Goal: Task Accomplishment & Management: Use online tool/utility

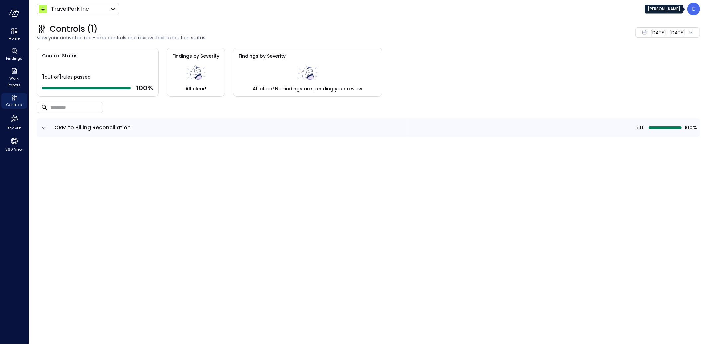
click at [637, 11] on div "E" at bounding box center [693, 9] width 13 height 13
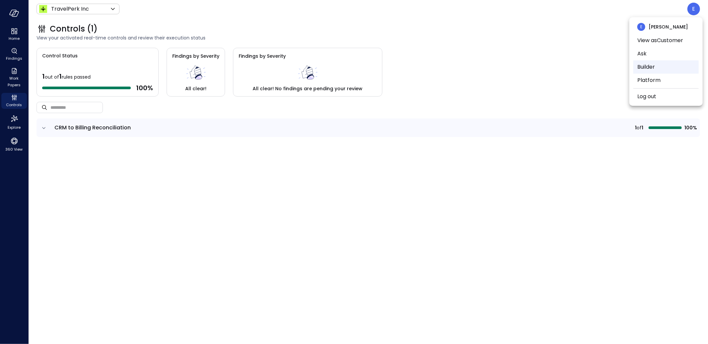
click at [637, 67] on li "Builder" at bounding box center [665, 66] width 65 height 13
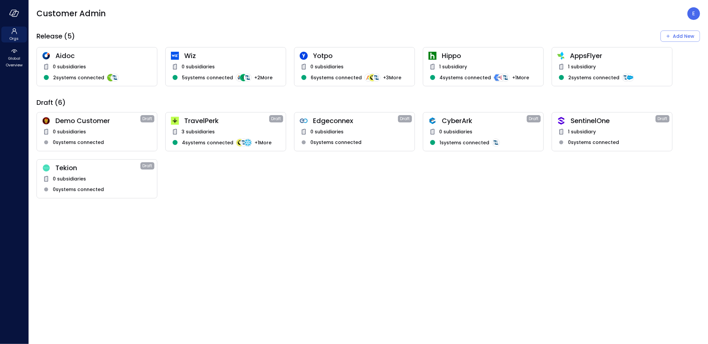
click at [620, 68] on div "1 subsidiary" at bounding box center [612, 67] width 110 height 8
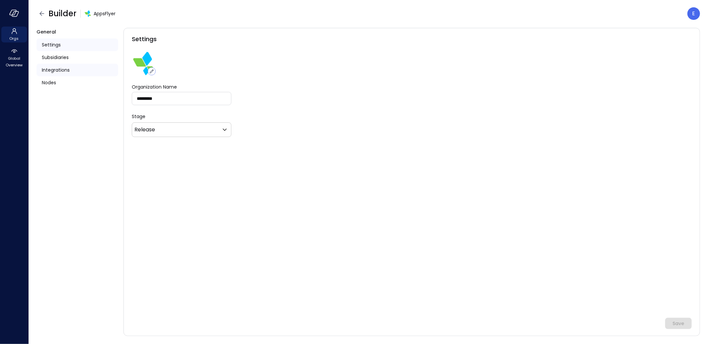
click at [55, 67] on span "Integrations" at bounding box center [56, 69] width 28 height 7
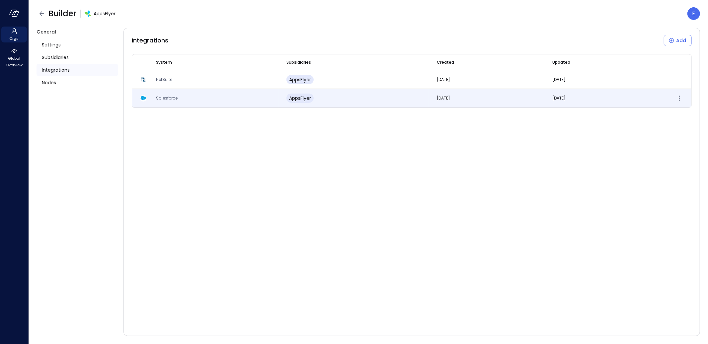
click at [169, 98] on span "Salesforce" at bounding box center [167, 98] width 22 height 6
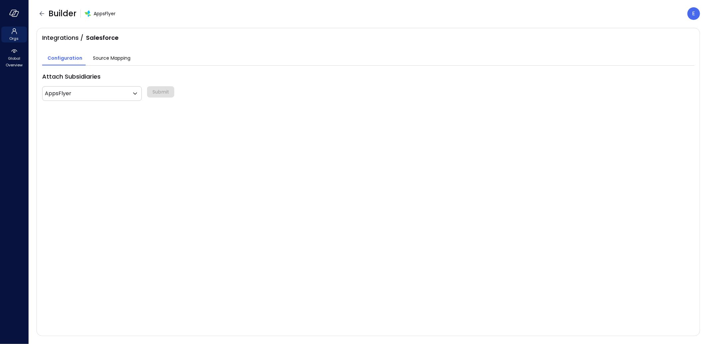
click at [110, 60] on span "Source Mapping" at bounding box center [112, 57] width 38 height 7
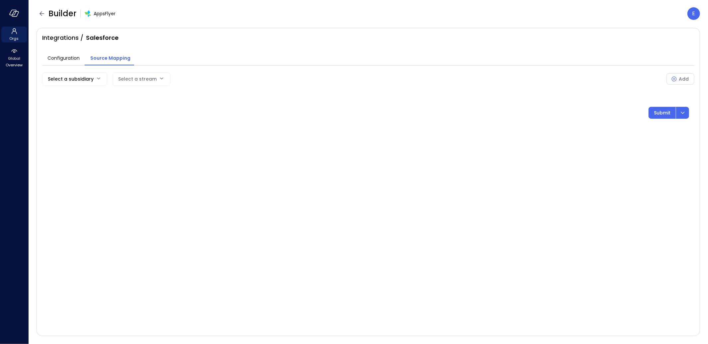
click at [70, 80] on body "Orgs Global Overview Builder AppsFlyer E Integrations / Salesforce Configuratio…" at bounding box center [354, 172] width 708 height 344
click at [70, 95] on span "AppsFlyer" at bounding box center [73, 95] width 53 height 7
type input "***"
click at [169, 78] on div "Select a stream" at bounding box center [162, 79] width 38 height 13
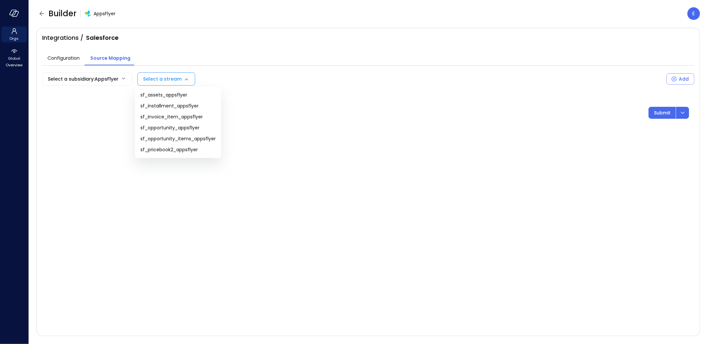
click at [170, 78] on body "Orgs Global Overview Builder AppsFlyer E Integrations / Salesforce Configuratio…" at bounding box center [354, 172] width 708 height 344
click at [169, 95] on span "sf_assets_appsflyer" at bounding box center [177, 95] width 75 height 7
type input "**********"
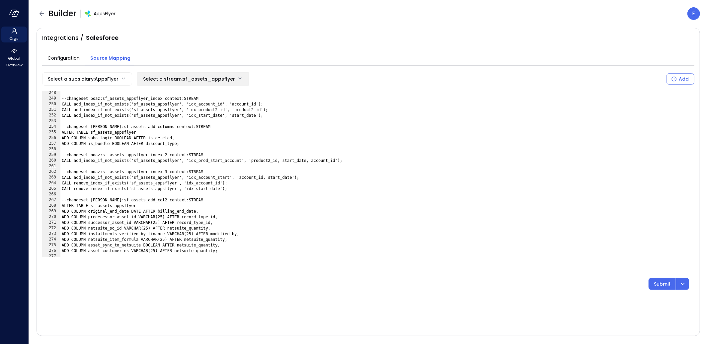
scroll to position [1419, 0]
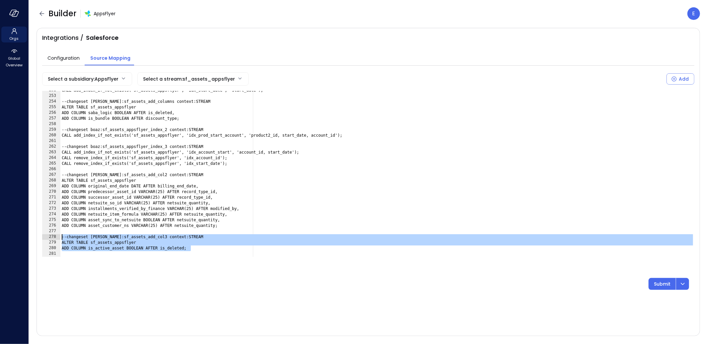
drag, startPoint x: 195, startPoint y: 250, endPoint x: 45, endPoint y: 237, distance: 150.9
click at [45, 237] on div "**********" at bounding box center [368, 174] width 652 height 166
click at [206, 250] on div "CALL add_index_if_not_exists('sf_assets_appsflyer', 'idx_start_date', 'start_da…" at bounding box center [377, 176] width 634 height 177
type textarea "**********"
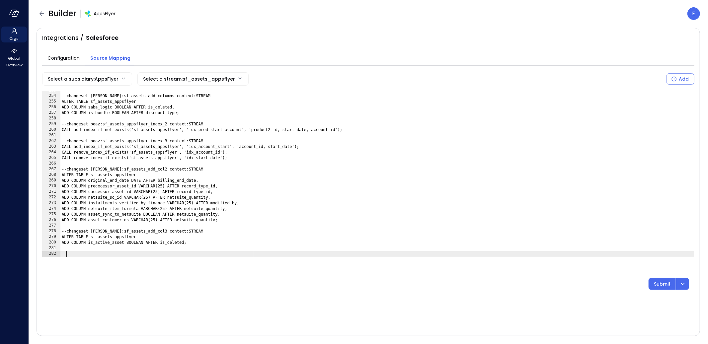
paste textarea "**********"
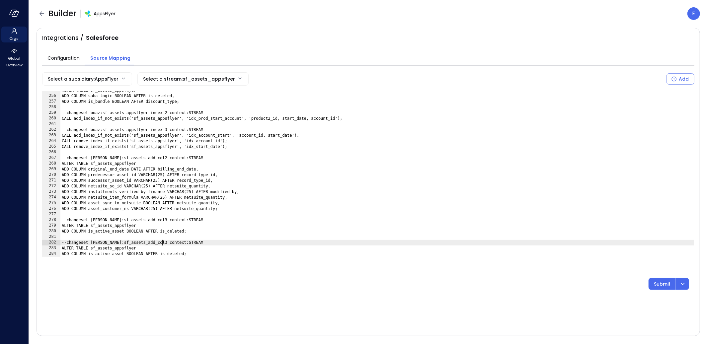
drag, startPoint x: 163, startPoint y: 242, endPoint x: 176, endPoint y: 266, distance: 26.7
click at [163, 243] on div "ALTER TABLE sf_assets_appsflyer ADD COLUMN saba_logic BOOLEAN AFTER is_deleted,…" at bounding box center [377, 176] width 634 height 177
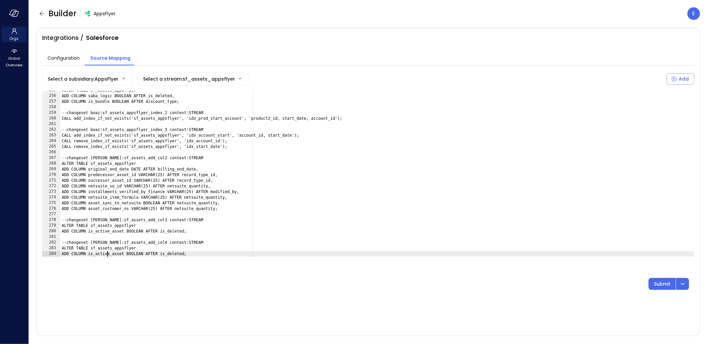
click at [108, 254] on div "ALTER TABLE sf_assets_appsflyer ADD COLUMN saba_logic BOOLEAN AFTER is_deleted,…" at bounding box center [377, 176] width 634 height 177
paste textarea "****"
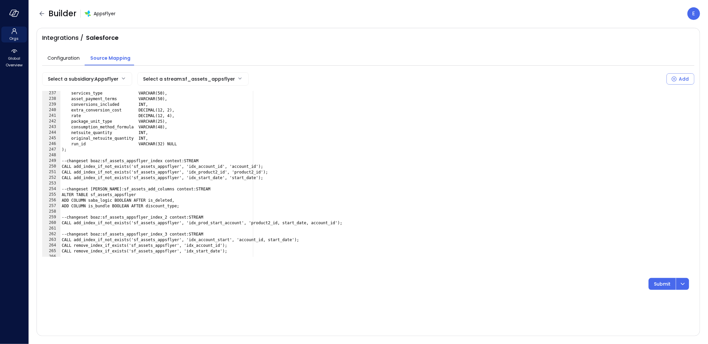
scroll to position [1332, 0]
click at [150, 132] on div "services_type VARCHAR(50), asset_payment_terms VARCHAR(50), conversions_include…" at bounding box center [377, 179] width 634 height 177
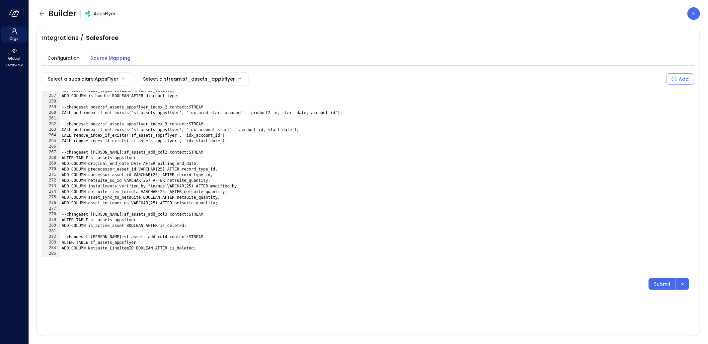
scroll to position [1442, 0]
click at [150, 248] on div "ADD COLUMN saba_logic BOOLEAN AFTER is_deleted, ADD COLUMN is_bundle BOOLEAN AF…" at bounding box center [377, 176] width 634 height 177
paste textarea "Cursor at row 284"
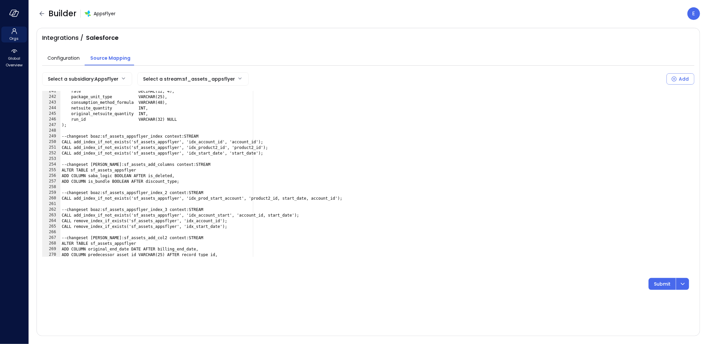
scroll to position [1353, 0]
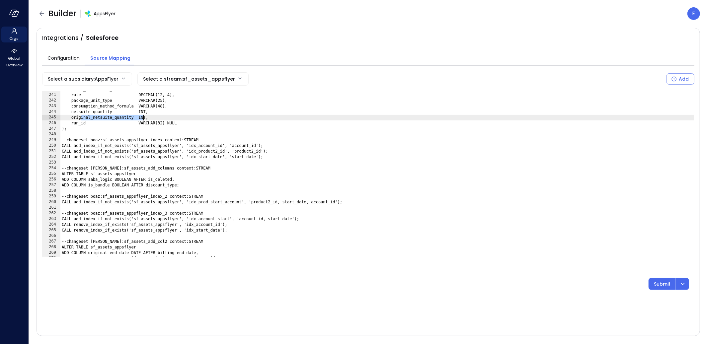
drag, startPoint x: 81, startPoint y: 118, endPoint x: 144, endPoint y: 119, distance: 62.4
click at [144, 119] on div "extra_conversion_cost DECIMAL(12, 2), rate DECIMAL(12, 4), package_unit_type VA…" at bounding box center [377, 175] width 634 height 177
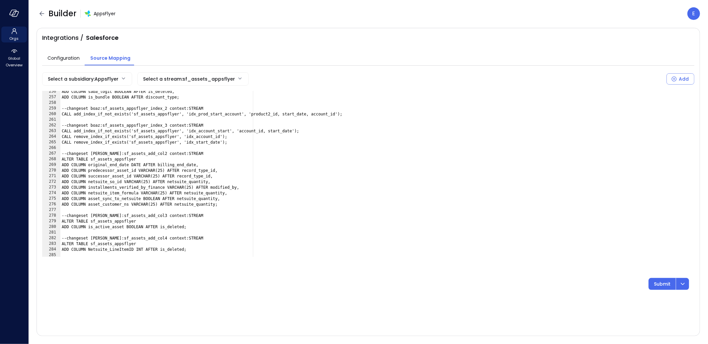
scroll to position [1442, 0]
click at [178, 247] on div "ADD COLUMN saba_logic BOOLEAN AFTER is_deleted, ADD COLUMN is_bundle BOOLEAN AF…" at bounding box center [377, 176] width 634 height 177
drag, startPoint x: 178, startPoint y: 247, endPoint x: 192, endPoint y: 248, distance: 14.6
click at [178, 247] on div "ADD COLUMN saba_logic BOOLEAN AFTER is_deleted, ADD COLUMN is_bundle BOOLEAN AF…" at bounding box center [377, 176] width 634 height 177
paste textarea "**********"
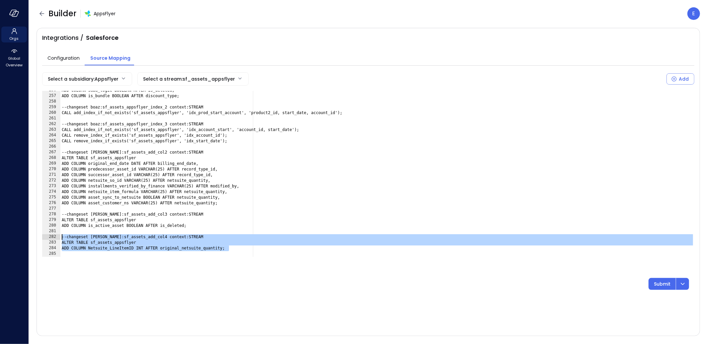
drag, startPoint x: 234, startPoint y: 249, endPoint x: 53, endPoint y: 237, distance: 182.0
click at [53, 237] on div "**********" at bounding box center [368, 174] width 652 height 166
type textarea "**********"
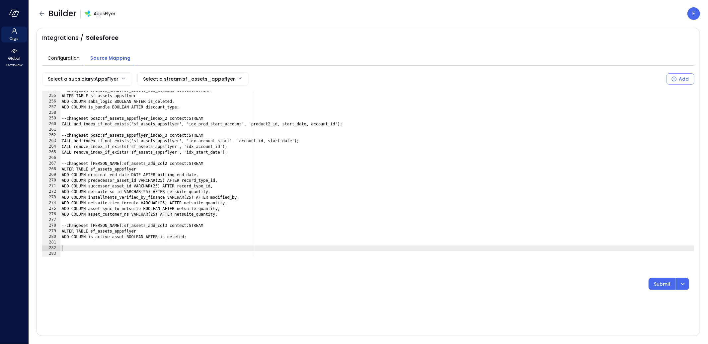
scroll to position [1431, 0]
click at [637, 285] on icon "dropdown-icon-button" at bounding box center [683, 284] width 8 height 8
click at [618, 304] on p "Submit & Rerun" at bounding box center [621, 302] width 37 height 7
click at [64, 247] on div "--changeset eleanor:sf_assets_add_columns context:STREAM ALTER TABLE sf_assets_…" at bounding box center [377, 176] width 634 height 177
paste textarea "**********"
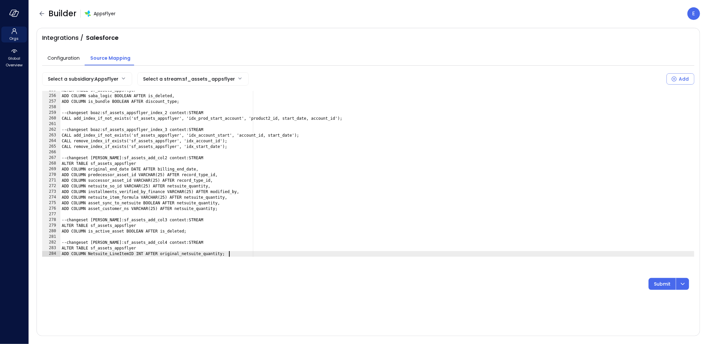
scroll to position [1436, 0]
drag, startPoint x: 114, startPoint y: 256, endPoint x: 93, endPoint y: 256, distance: 21.2
click at [93, 256] on div "ALTER TABLE sf_assets_appsflyer ADD COLUMN saba_logic BOOLEAN AFTER is_deleted,…" at bounding box center [377, 176] width 634 height 177
click at [113, 255] on div "ALTER TABLE sf_assets_appsflyer ADD COLUMN saba_logic BOOLEAN AFTER is_deleted,…" at bounding box center [377, 176] width 634 height 177
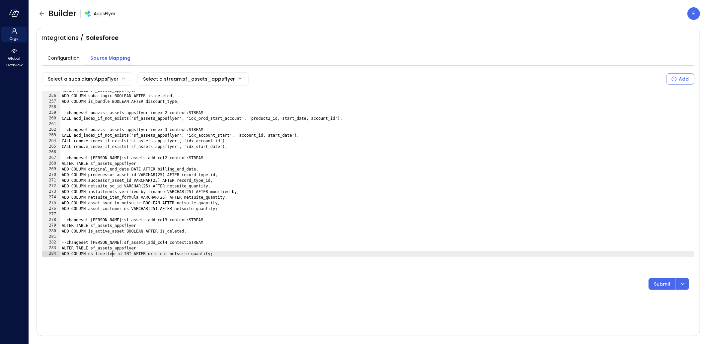
click at [113, 255] on div "ALTER TABLE sf_assets_appsflyer ADD COLUMN saba_logic BOOLEAN AFTER is_deleted,…" at bounding box center [377, 176] width 634 height 177
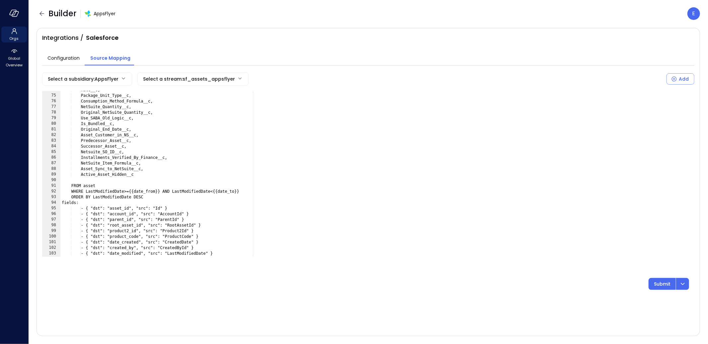
scroll to position [407, 0]
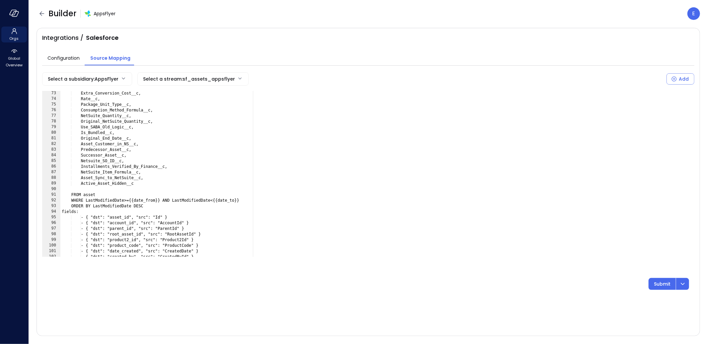
click at [155, 186] on div "Extra_Conversion_Cost__c, Rate__c, Package_Unit_Type__c, Consumption_Method_For…" at bounding box center [377, 179] width 634 height 177
type textarea "**********"
paste textarea "**********"
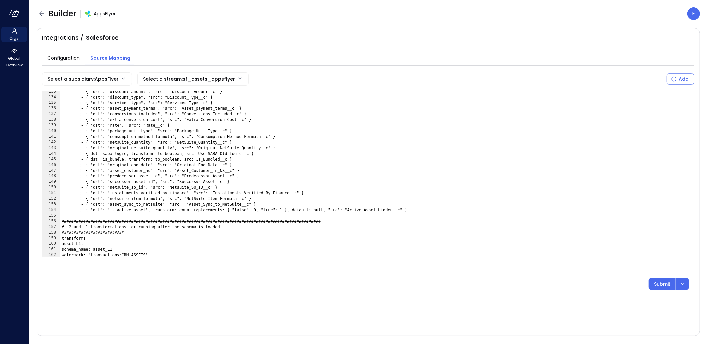
scroll to position [747, 0]
click at [132, 210] on div "- { "dst": "discount_amount", "src": "Discount_Amount__c" } - { "dst": "discoun…" at bounding box center [377, 177] width 634 height 177
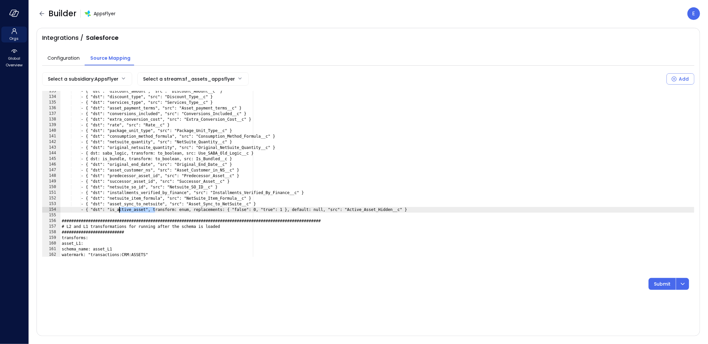
click at [132, 210] on div "- { "dst": "discount_amount", "src": "Discount_Amount__c" } - { "dst": "discoun…" at bounding box center [377, 177] width 634 height 177
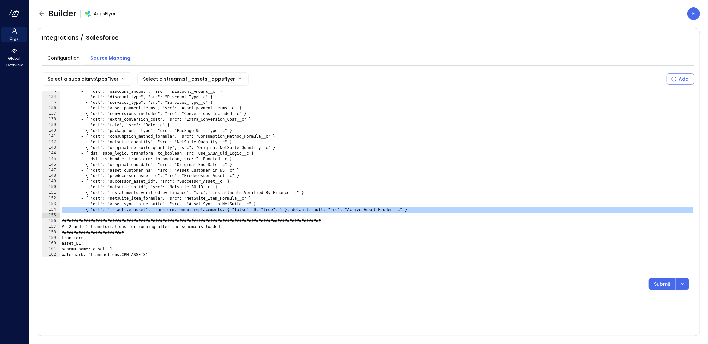
click at [132, 210] on div "- { "dst": "discount_amount", "src": "Discount_Amount__c" } - { "dst": "discoun…" at bounding box center [377, 177] width 634 height 177
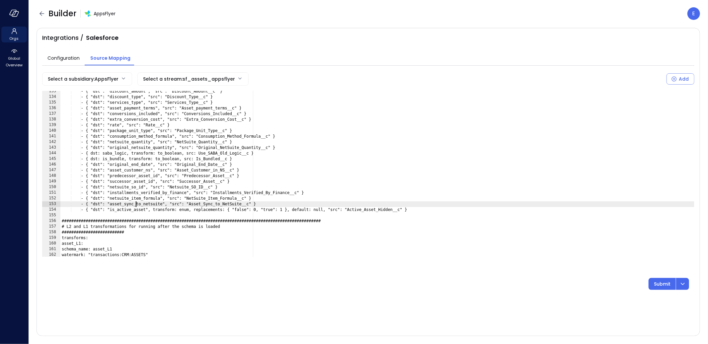
click at [135, 205] on div "- { "dst": "discount_amount", "src": "Discount_Amount__c" } - { "dst": "discoun…" at bounding box center [377, 177] width 634 height 177
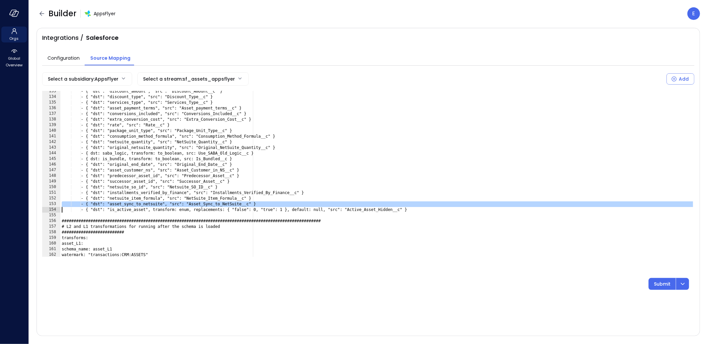
click at [135, 205] on div "- { "dst": "discount_amount", "src": "Discount_Amount__c" } - { "dst": "discoun…" at bounding box center [377, 177] width 634 height 177
type textarea "**********"
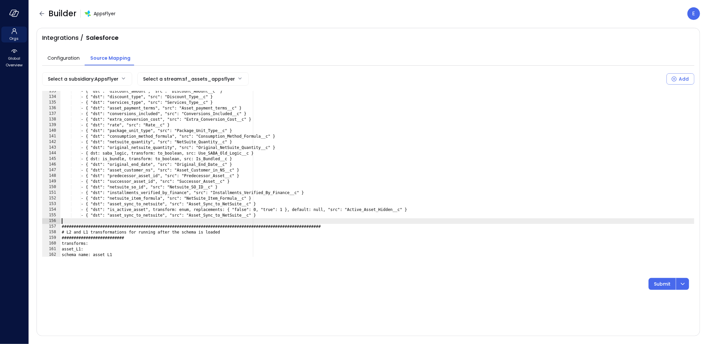
click at [158, 216] on div "- { "dst": "discount_amount", "src": "Discount_Amount__c" } - { "dst": "discoun…" at bounding box center [377, 177] width 634 height 177
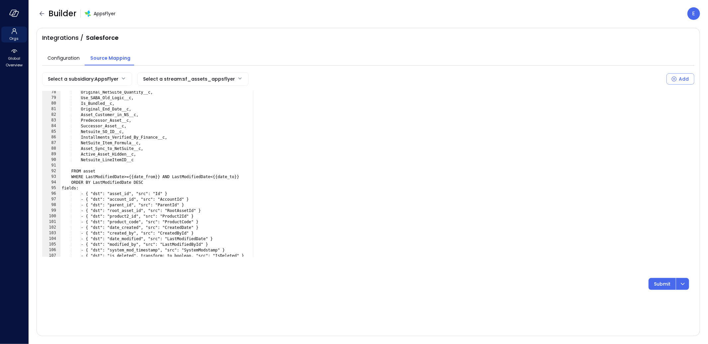
scroll to position [430, 0]
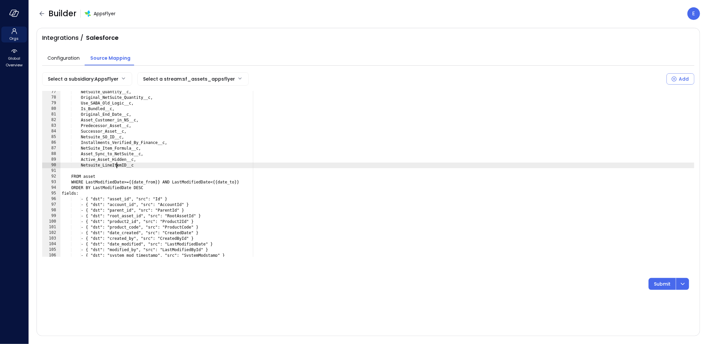
click at [116, 166] on div "NetSuite_Quantity__c, Original_NetSuite_Quantity__c, Use_SABA_Old_Logic__c, Is_…" at bounding box center [377, 177] width 634 height 177
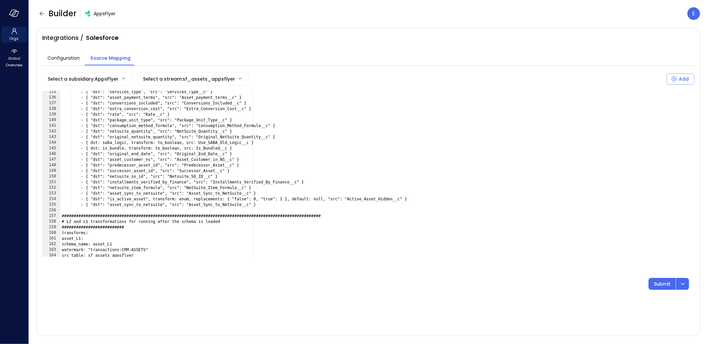
scroll to position [758, 0]
click at [220, 204] on div "- { "dst": "services_type", "src": "Services_Type__c" } - { "dst": "asset_payme…" at bounding box center [377, 176] width 634 height 177
paste textarea "Cursor at row 155"
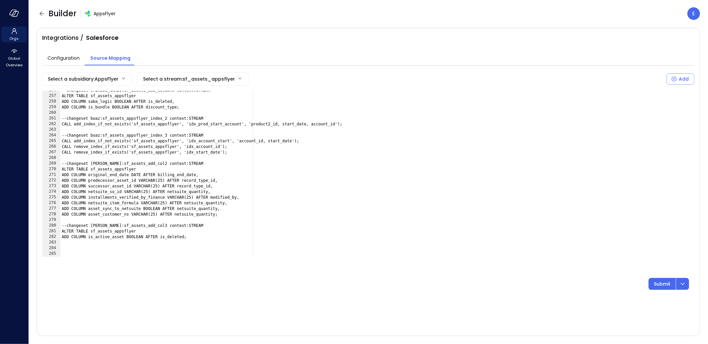
scroll to position [1442, 0]
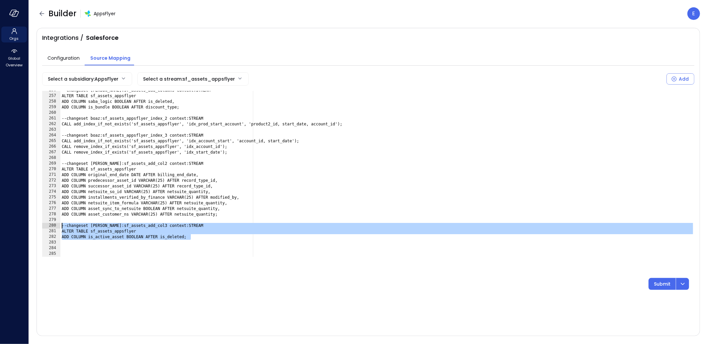
drag, startPoint x: 198, startPoint y: 237, endPoint x: 57, endPoint y: 226, distance: 140.8
click at [57, 226] on div "**********" at bounding box center [368, 174] width 652 height 166
type textarea "**********"
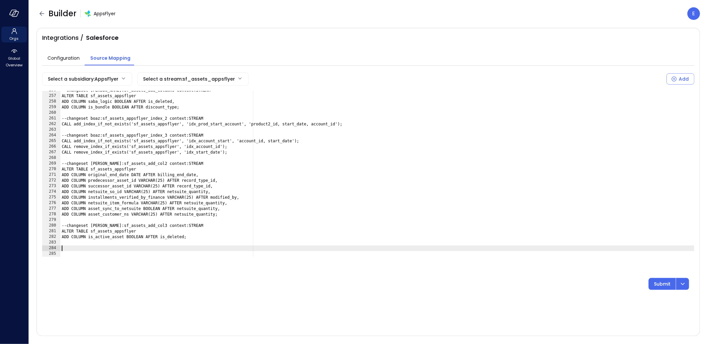
click at [105, 247] on div "--changeset eleanor:sf_assets_add_columns context:STREAM ALTER TABLE sf_assets_…" at bounding box center [377, 176] width 634 height 177
paste textarea "**********"
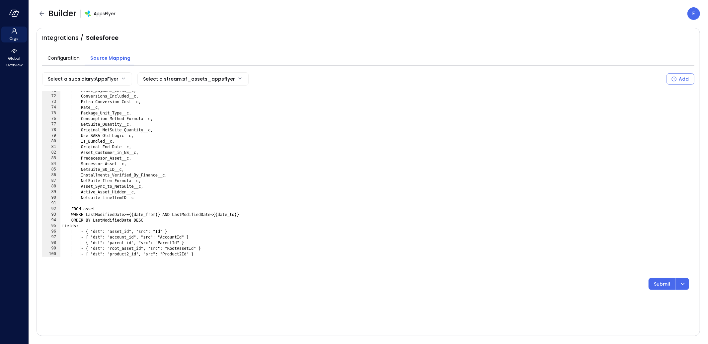
scroll to position [397, 0]
click at [102, 198] on div "Asset_payment_terms__c, Conversions_Included__c, Extra_Conversion_Cost__c, Rate…" at bounding box center [377, 177] width 634 height 177
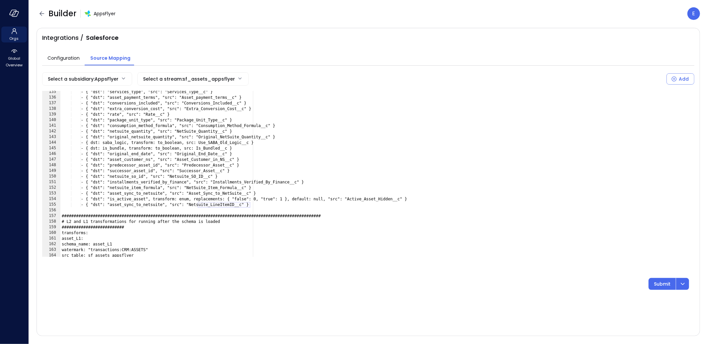
scroll to position [758, 0]
click at [138, 205] on div "- { "dst": "services_type", "src": "Services_Type__c" } - { "dst": "asset_payme…" at bounding box center [377, 177] width 634 height 177
click at [136, 204] on div "- { "dst": "services_type", "src": "Services_Type__c" } - { "dst": "asset_payme…" at bounding box center [377, 177] width 634 height 177
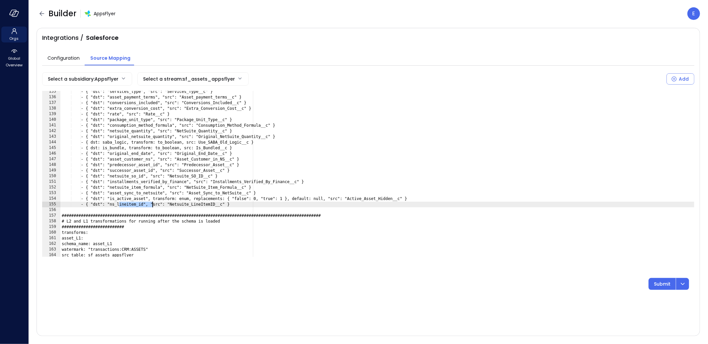
click at [136, 204] on div "- { "dst": "services_type", "src": "Services_Type__c" } - { "dst": "asset_payme…" at bounding box center [377, 177] width 634 height 177
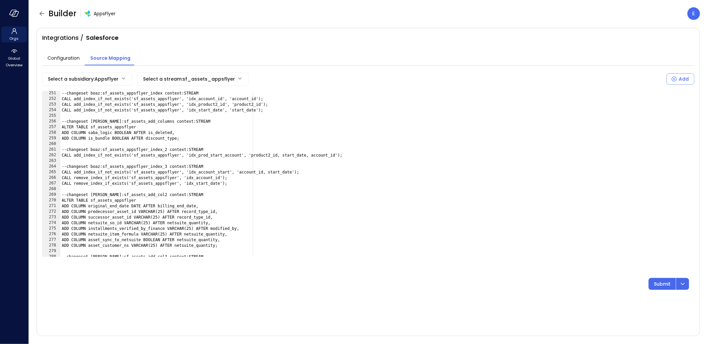
scroll to position [1453, 0]
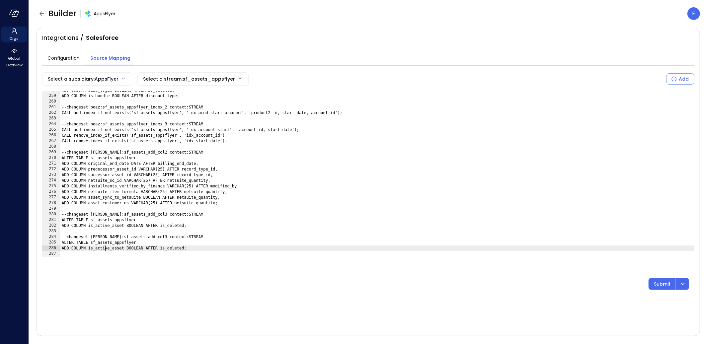
click at [106, 250] on div "ADD COLUMN saba_logic BOOLEAN AFTER is_deleted, ADD COLUMN is_bundle BOOLEAN AF…" at bounding box center [377, 176] width 634 height 177
paste textarea "Cursor at row 286"
click at [134, 249] on div "ADD COLUMN saba_logic BOOLEAN AFTER is_deleted, ADD COLUMN is_bundle BOOLEAN AF…" at bounding box center [377, 176] width 634 height 177
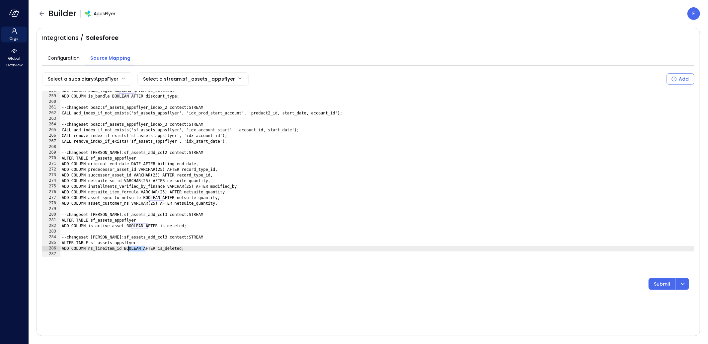
scroll to position [0, 6]
drag, startPoint x: 158, startPoint y: 238, endPoint x: 165, endPoint y: 248, distance: 12.6
click at [158, 239] on div "ADD COLUMN saba_logic BOOLEAN AFTER is_deleted, ADD COLUMN is_bundle BOOLEAN AF…" at bounding box center [377, 176] width 634 height 177
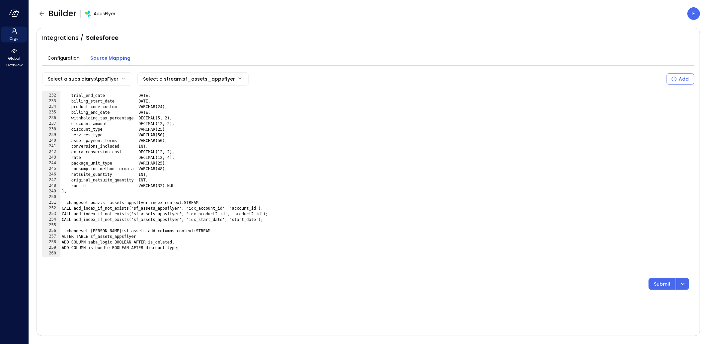
scroll to position [1300, 0]
click at [102, 183] on div "trial_start_date DATE, trial_end_date DATE, billing_start_date DATE, product_co…" at bounding box center [377, 176] width 634 height 177
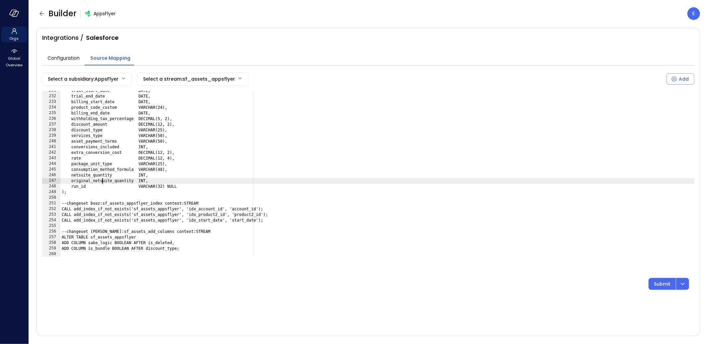
click at [102, 183] on div "trial_start_date DATE, trial_end_date DATE, billing_start_date DATE, product_co…" at bounding box center [377, 176] width 634 height 177
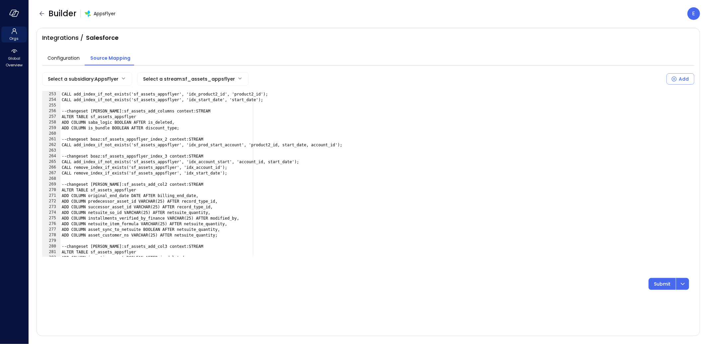
scroll to position [1453, 0]
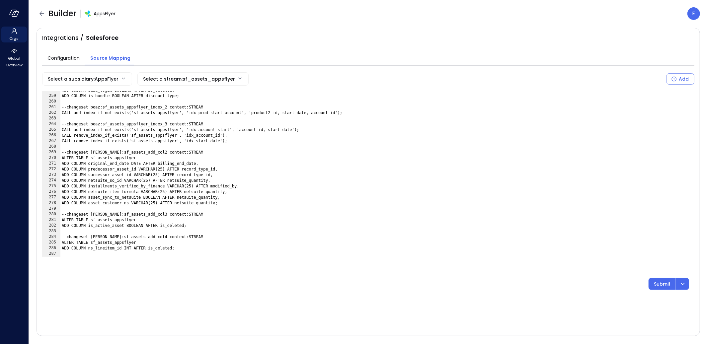
click at [167, 248] on div "ADD COLUMN saba_logic BOOLEAN AFTER is_deleted, ADD COLUMN is_bundle BOOLEAN AF…" at bounding box center [377, 176] width 634 height 177
drag, startPoint x: 167, startPoint y: 248, endPoint x: 178, endPoint y: 250, distance: 11.5
click at [167, 248] on div "ADD COLUMN saba_logic BOOLEAN AFTER is_deleted, ADD COLUMN is_bundle BOOLEAN AF…" at bounding box center [377, 176] width 634 height 177
paste textarea "**********"
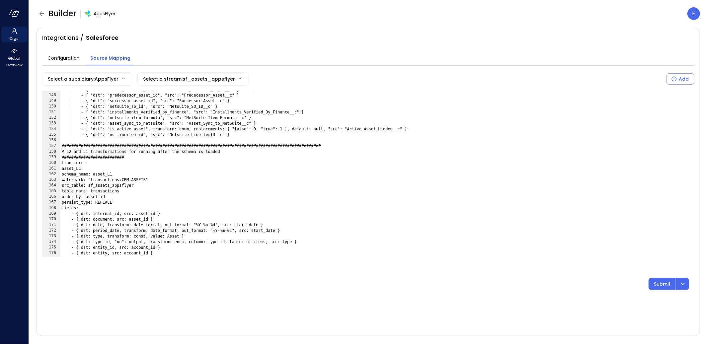
scroll to position [826, 0]
type textarea "**********"
click at [637, 286] on icon "dropdown-icon-button" at bounding box center [683, 284] width 8 height 8
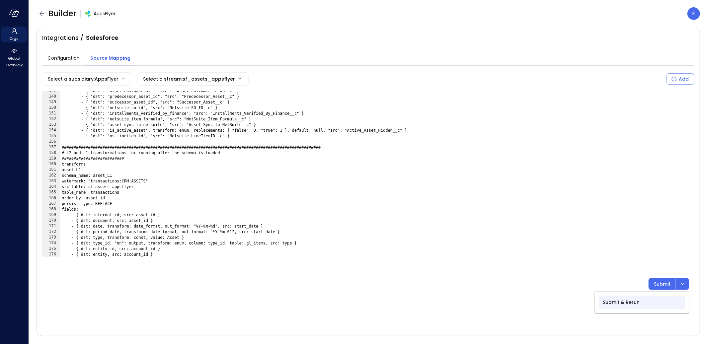
click at [635, 301] on p "Submit & Rerun" at bounding box center [621, 302] width 37 height 7
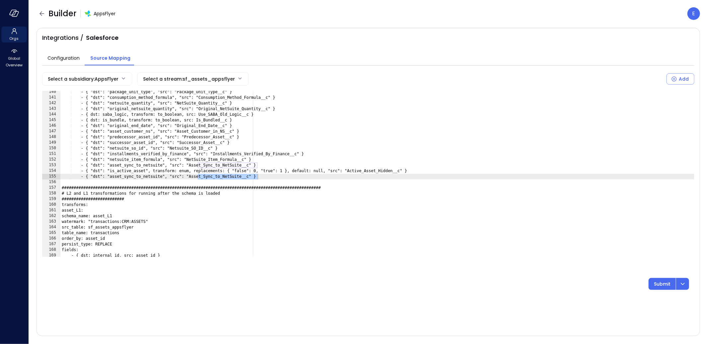
scroll to position [786, 0]
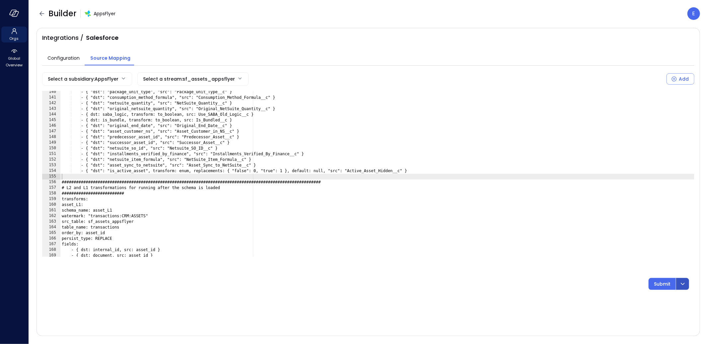
click at [637, 285] on icon "dropdown-icon-button" at bounding box center [683, 284] width 8 height 8
click at [619, 304] on p "Submit & Rerun" at bounding box center [621, 302] width 37 height 7
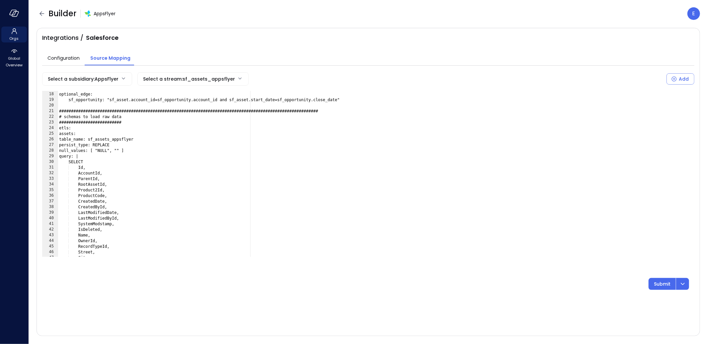
scroll to position [95, 0]
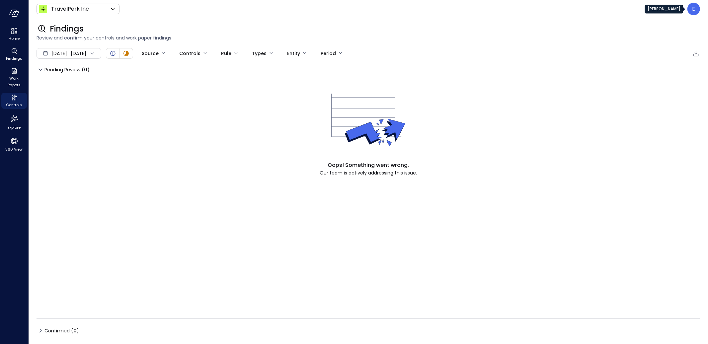
click at [692, 10] on div "E" at bounding box center [693, 9] width 13 height 13
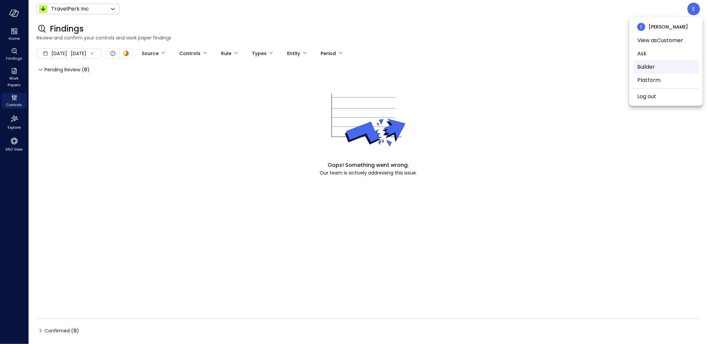
click at [653, 67] on li "Builder" at bounding box center [665, 66] width 65 height 13
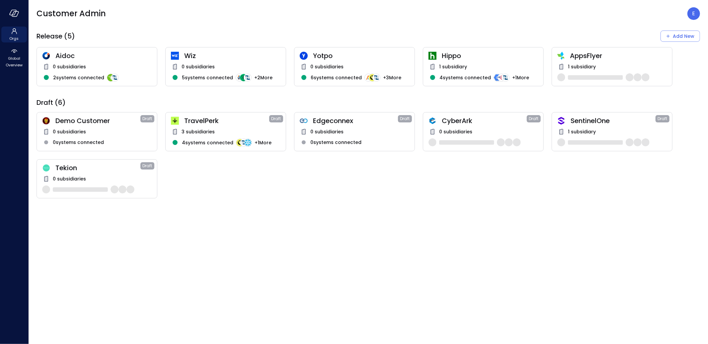
click at [587, 67] on span "1 subsidiary" at bounding box center [582, 66] width 28 height 7
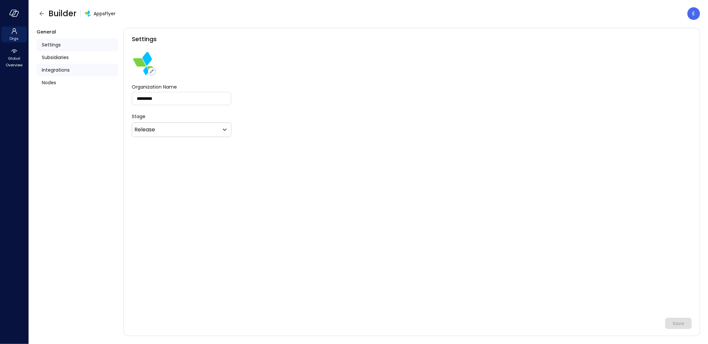
click at [64, 72] on span "Integrations" at bounding box center [56, 69] width 28 height 7
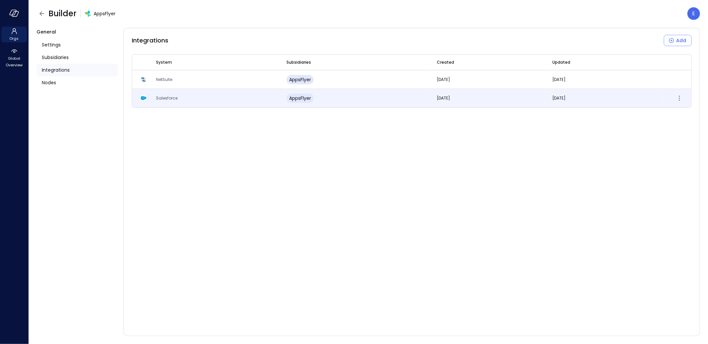
click at [171, 95] on td "Salesforce" at bounding box center [213, 98] width 130 height 19
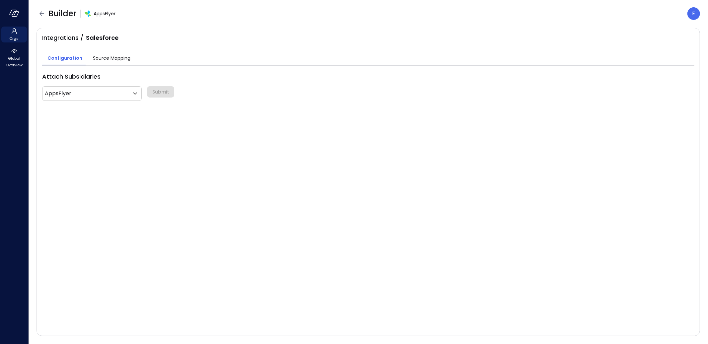
click at [113, 59] on span "Source Mapping" at bounding box center [112, 57] width 38 height 7
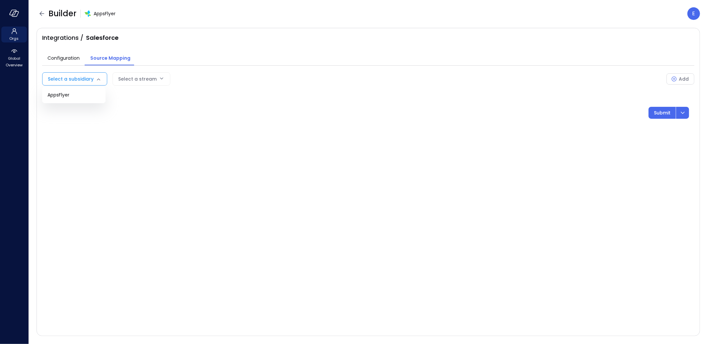
click at [70, 77] on body "Orgs Global Overview Builder AppsFlyer E Integrations / Salesforce Configuratio…" at bounding box center [354, 172] width 708 height 344
click at [71, 95] on span "AppsFlyer" at bounding box center [73, 95] width 53 height 7
type input "***"
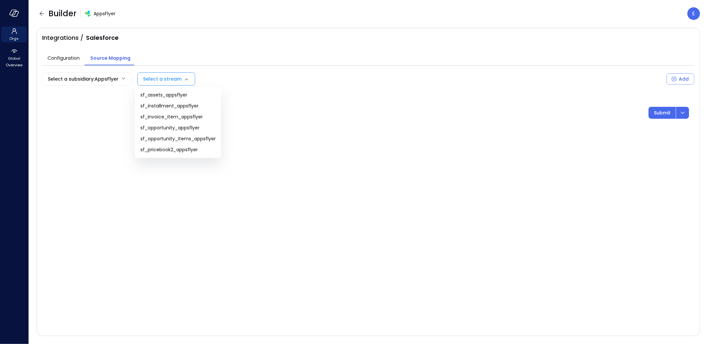
click at [166, 77] on body "Orgs Global Overview Builder AppsFlyer E Integrations / Salesforce Configuratio…" at bounding box center [354, 172] width 708 height 344
click at [176, 95] on span "sf_assets_appsflyer" at bounding box center [177, 95] width 75 height 7
type input "**********"
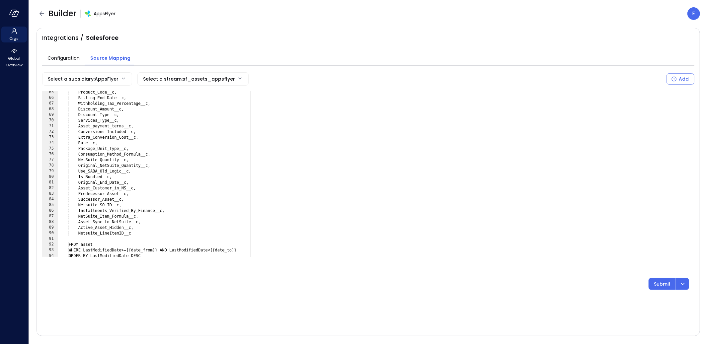
scroll to position [363, 0]
type textarea "**********"
click at [98, 232] on div "Product_Code__c, Billing_End_Date__c, Withholding_Tax_Percentage__c, Discount_A…" at bounding box center [376, 177] width 637 height 177
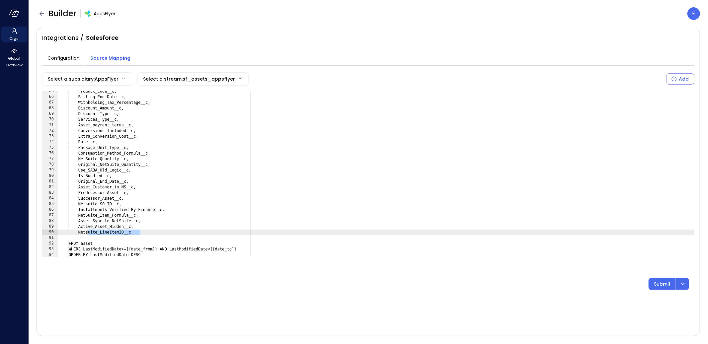
click at [98, 232] on div "Product_Code__c, Billing_End_Date__c, Withholding_Tax_Percentage__c, Discount_A…" at bounding box center [376, 177] width 637 height 177
click at [679, 283] on icon "dropdown-icon-button" at bounding box center [683, 284] width 8 height 8
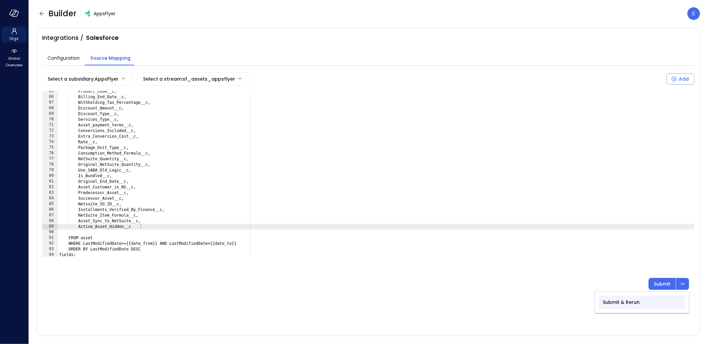
click at [616, 303] on p "Submit & Rerun" at bounding box center [621, 302] width 37 height 7
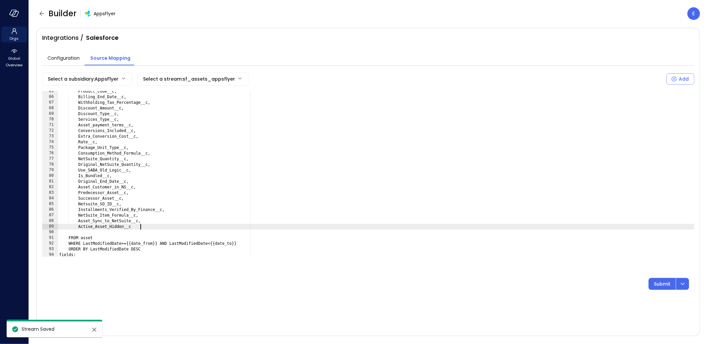
click at [155, 229] on div "Product_Code__c, Billing_End_Date__c, Withholding_Tax_Percentage__c, Discount_A…" at bounding box center [376, 177] width 637 height 177
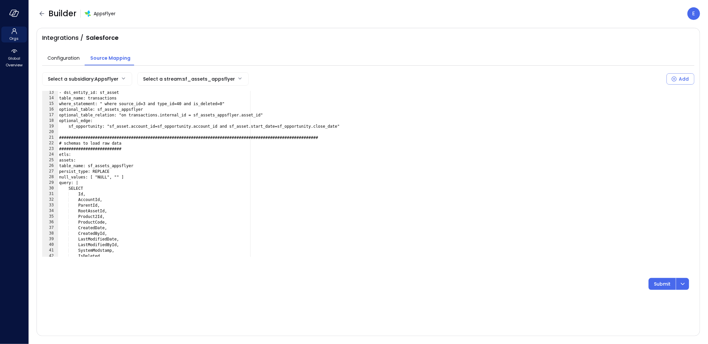
scroll to position [68, 0]
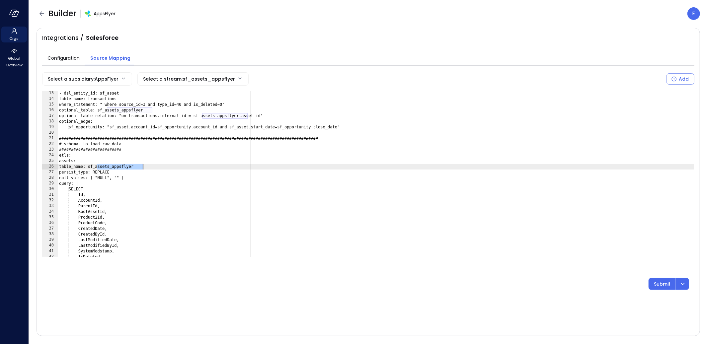
drag, startPoint x: 99, startPoint y: 167, endPoint x: 147, endPoint y: 175, distance: 48.8
click at [144, 167] on div "- dsl_entity_id: sf_asset table_name: transactions where_statement: " where sou…" at bounding box center [376, 179] width 637 height 177
type textarea "**********"
